Goal: Task Accomplishment & Management: Use online tool/utility

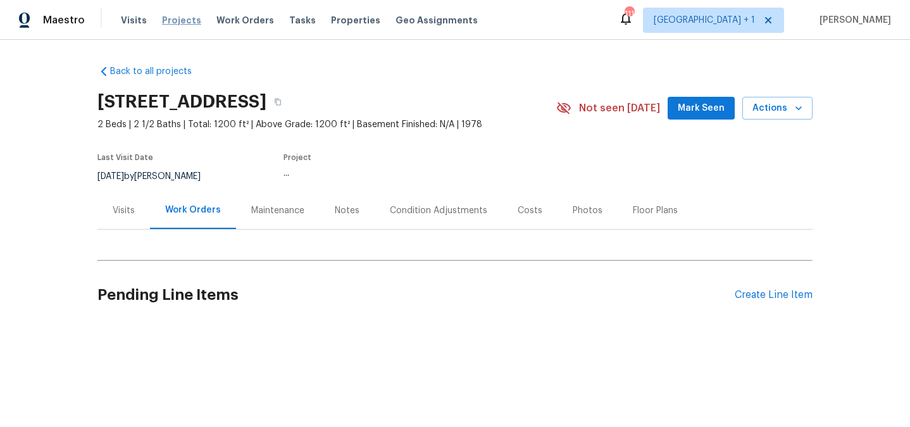
click at [172, 18] on span "Projects" at bounding box center [181, 20] width 39 height 13
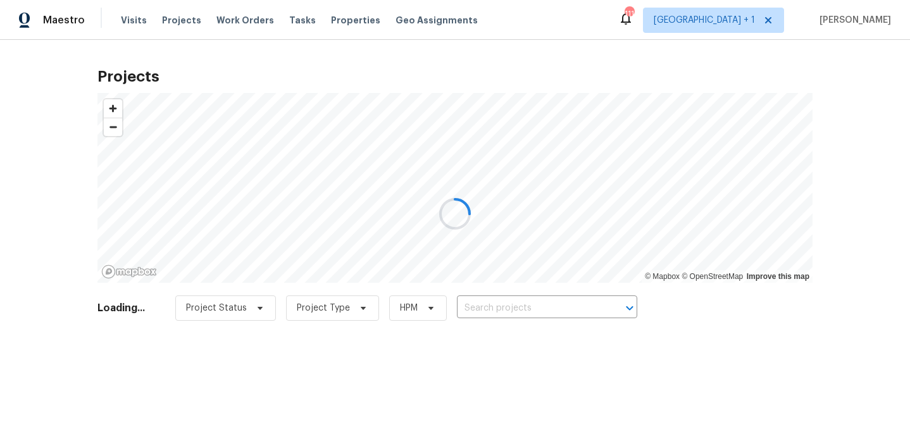
click at [479, 306] on div at bounding box center [455, 213] width 910 height 427
click at [494, 308] on div at bounding box center [455, 213] width 910 height 427
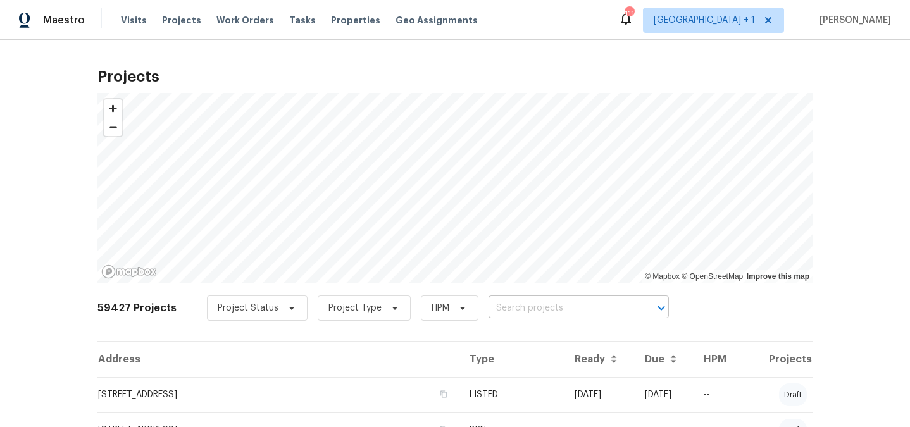
click at [494, 308] on input "text" at bounding box center [561, 309] width 145 height 20
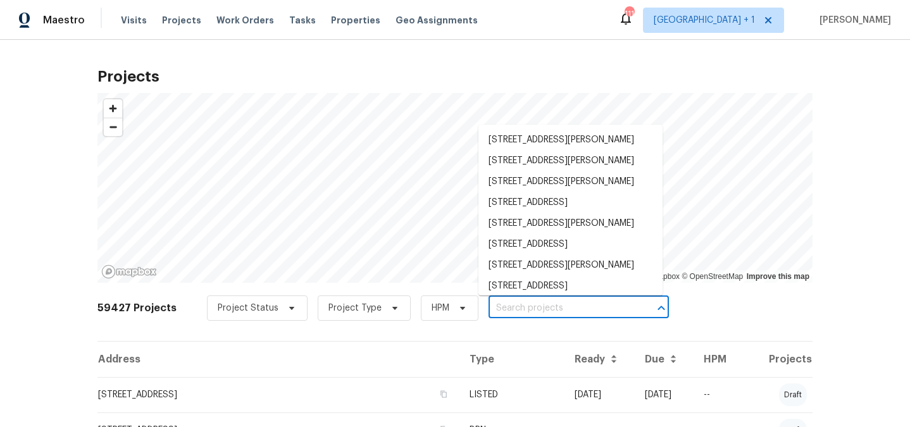
paste input "[STREET_ADDRESS][PERSON_NAME]"
type input "[STREET_ADDRESS][PERSON_NAME]"
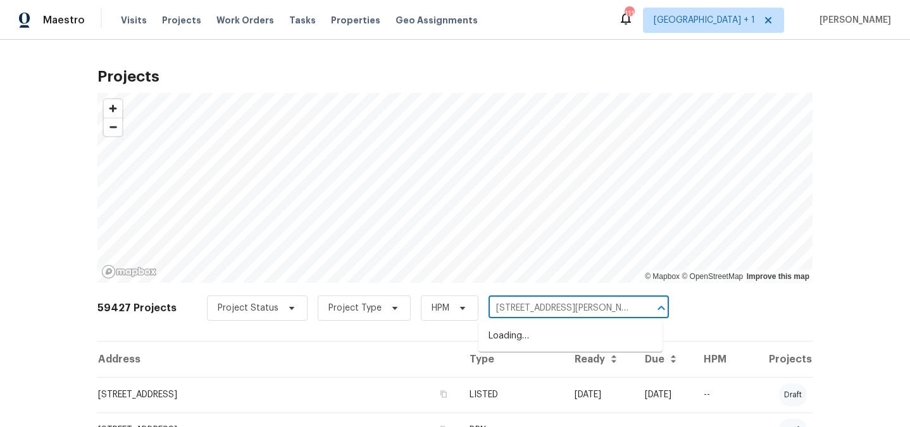
scroll to position [0, 67]
click at [508, 342] on li "[STREET_ADDRESS][PERSON_NAME]" at bounding box center [571, 336] width 184 height 21
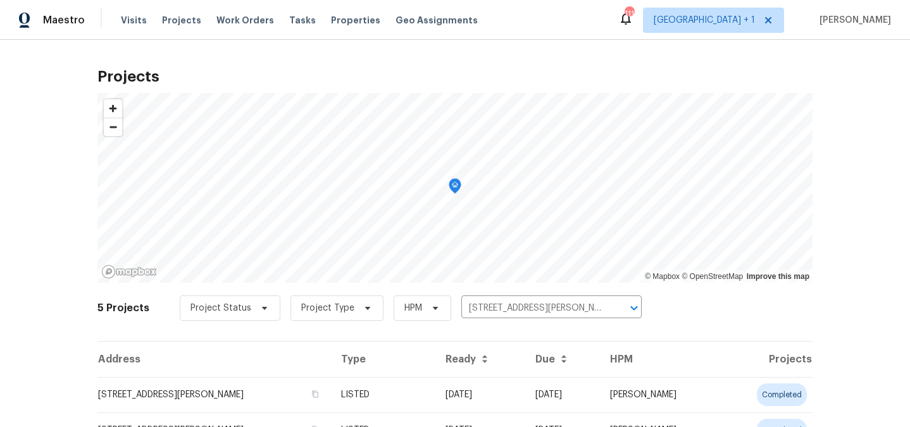
click at [154, 388] on td "[STREET_ADDRESS][PERSON_NAME]" at bounding box center [214, 394] width 234 height 35
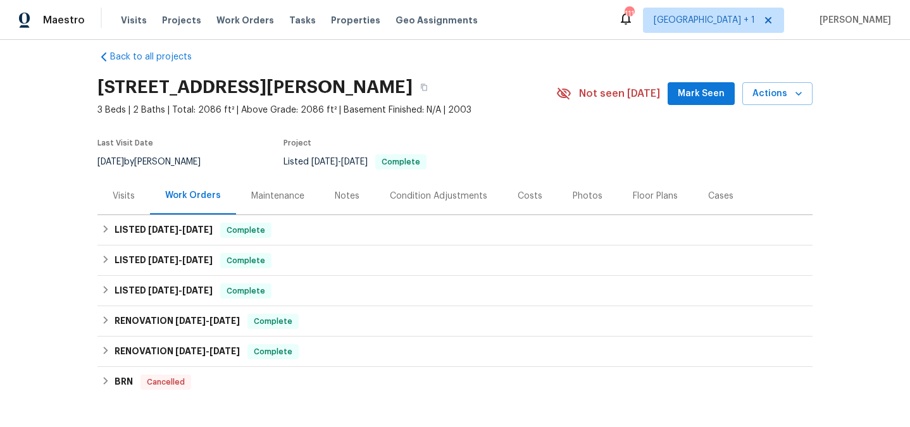
scroll to position [25, 0]
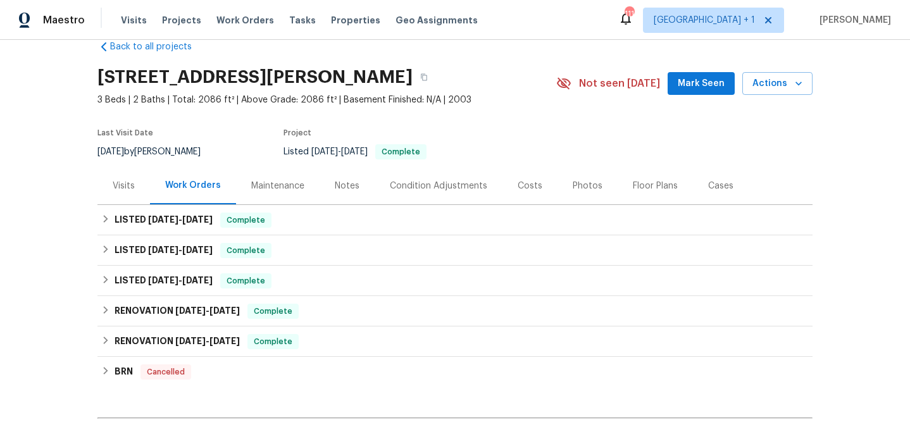
click at [122, 177] on div "Visits" at bounding box center [123, 185] width 53 height 37
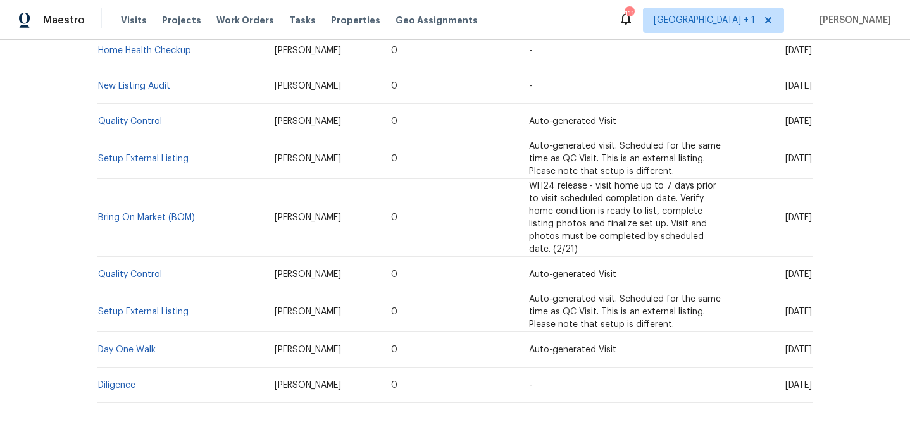
scroll to position [619, 0]
click at [148, 309] on link "Setup External Listing" at bounding box center [143, 313] width 91 height 9
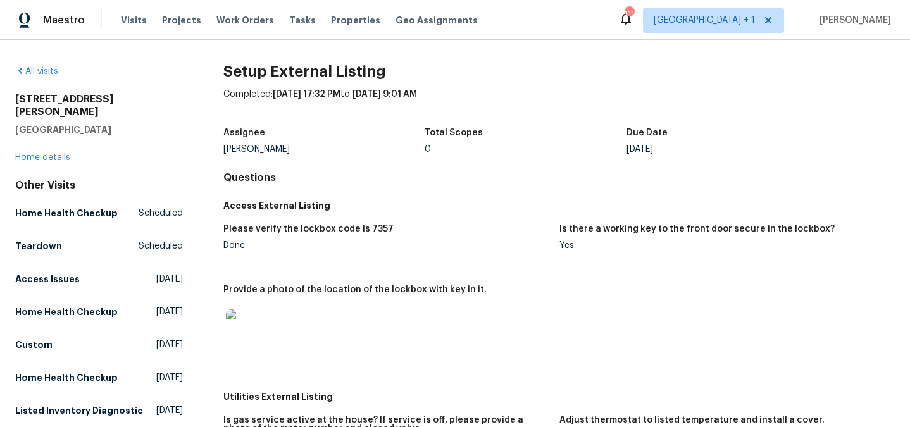
scroll to position [342, 0]
